Goal: Check status: Check status

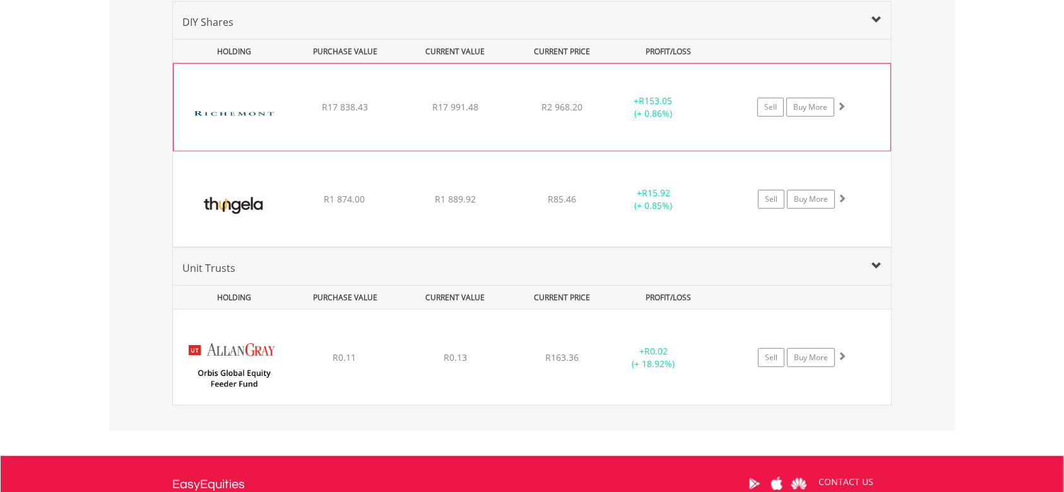
scroll to position [121, 239]
click at [260, 114] on img at bounding box center [234, 114] width 109 height 68
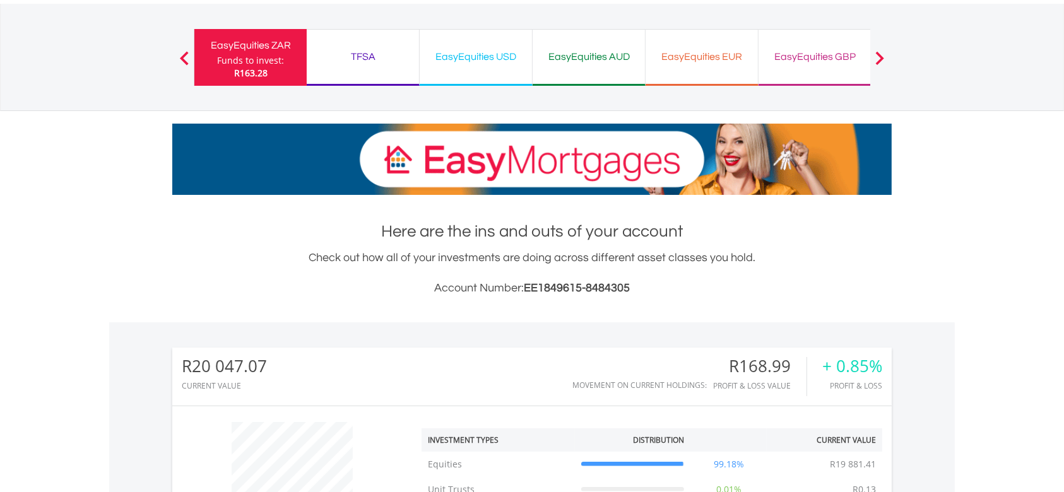
scroll to position [0, 0]
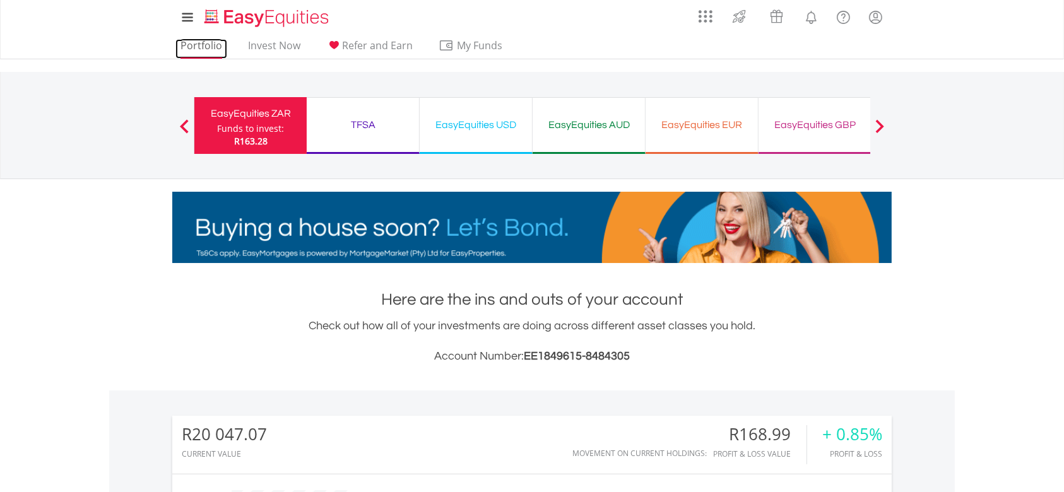
click at [210, 44] on link "Portfolio" at bounding box center [201, 49] width 52 height 20
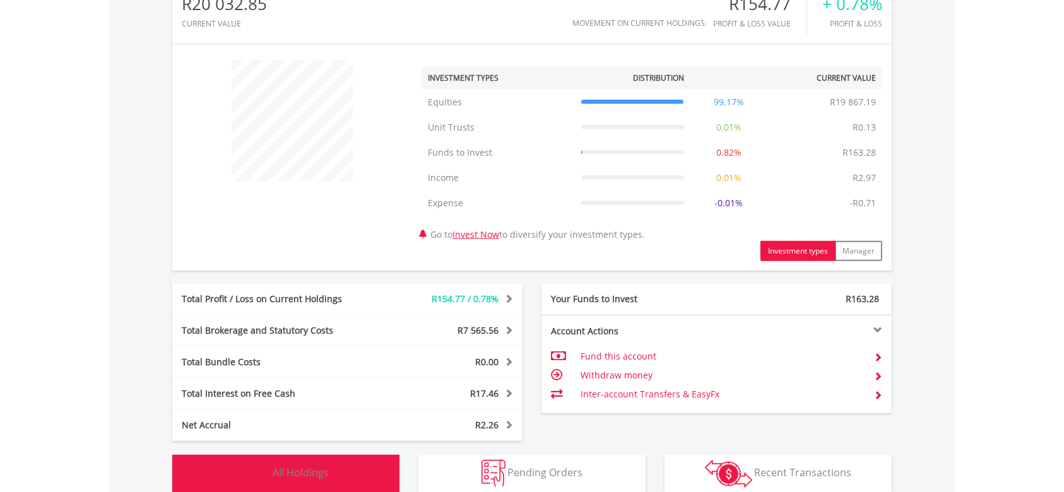
click at [337, 467] on button "Holdings All Holdings" at bounding box center [285, 474] width 227 height 38
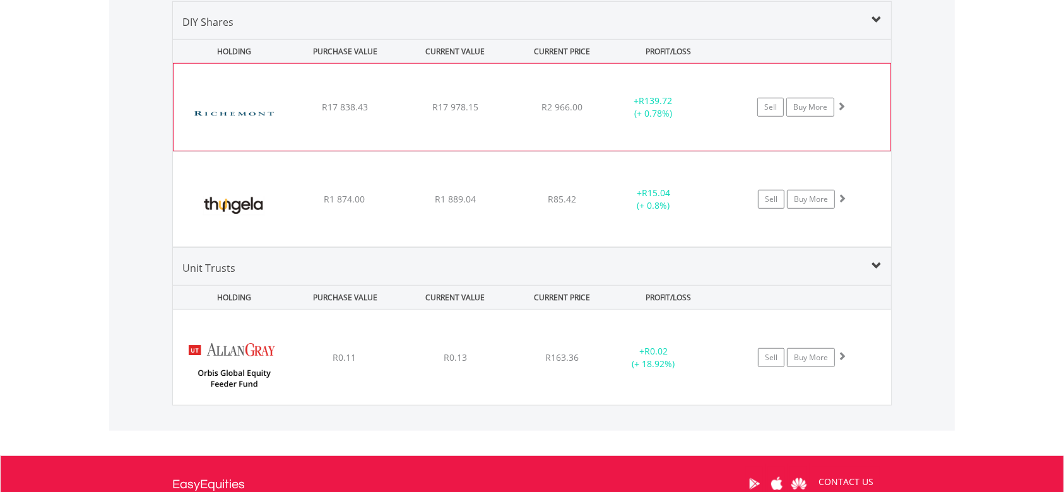
click at [260, 117] on img at bounding box center [234, 114] width 109 height 68
